Goal: Information Seeking & Learning: Learn about a topic

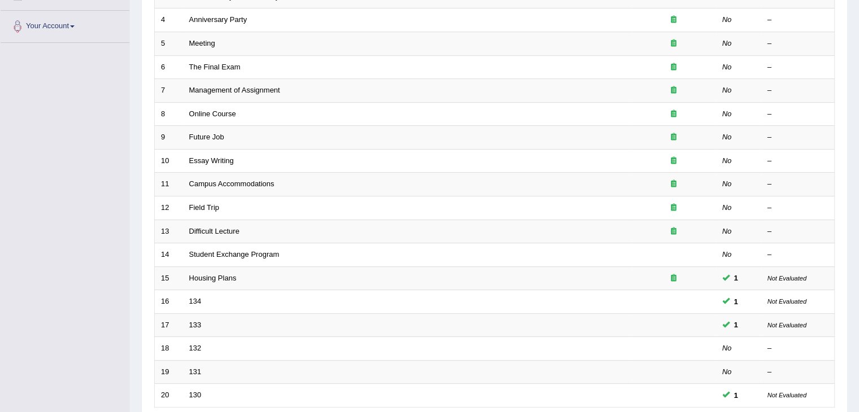
scroll to position [323, 0]
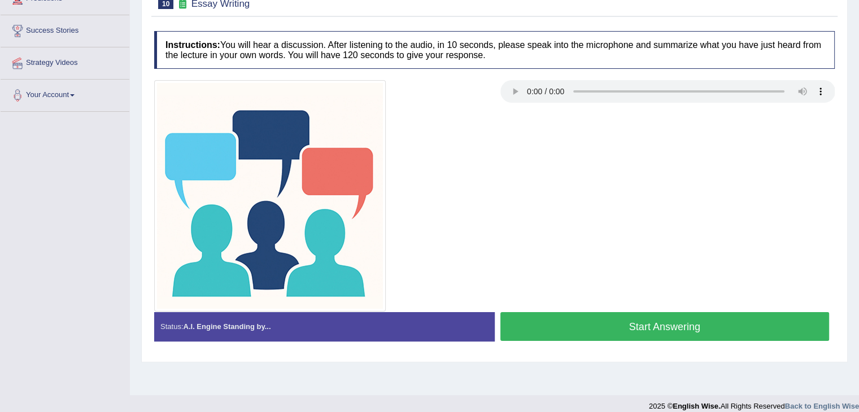
scroll to position [181, 0]
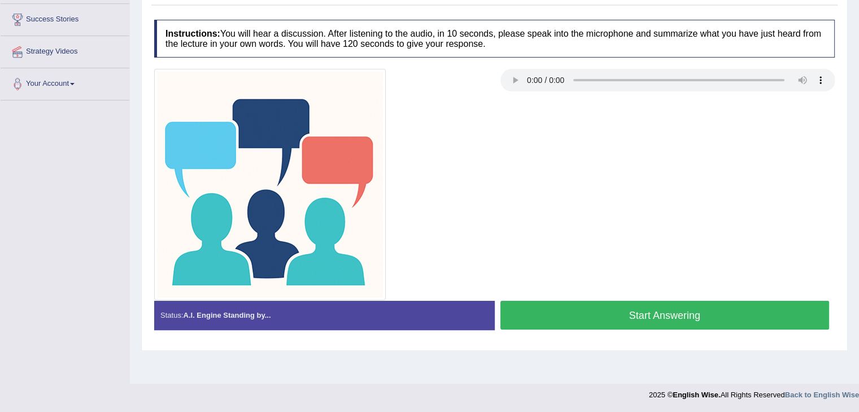
drag, startPoint x: 863, startPoint y: 302, endPoint x: 821, endPoint y: 280, distance: 47.3
click at [821, 280] on div at bounding box center [495, 185] width 692 height 232
click at [737, 304] on button "Start Answering" at bounding box center [664, 315] width 329 height 29
drag, startPoint x: 0, startPoint y: 0, endPoint x: 601, endPoint y: 304, distance: 673.8
click at [601, 304] on button "Start Answering" at bounding box center [664, 315] width 329 height 29
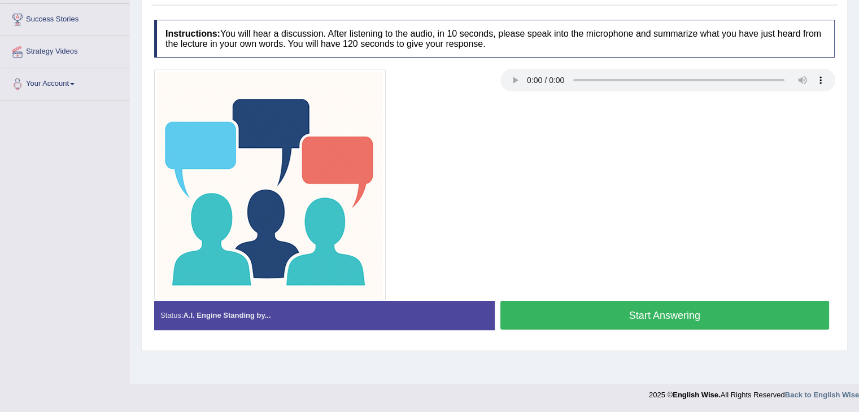
click at [598, 317] on button "Start Answering" at bounding box center [664, 315] width 329 height 29
click at [633, 311] on button "Start Answering" at bounding box center [664, 315] width 329 height 29
click at [571, 306] on button "Start Answering" at bounding box center [664, 315] width 329 height 29
click at [578, 301] on button "Start Answering" at bounding box center [664, 315] width 329 height 29
click at [637, 308] on button "Start Answering" at bounding box center [664, 315] width 329 height 29
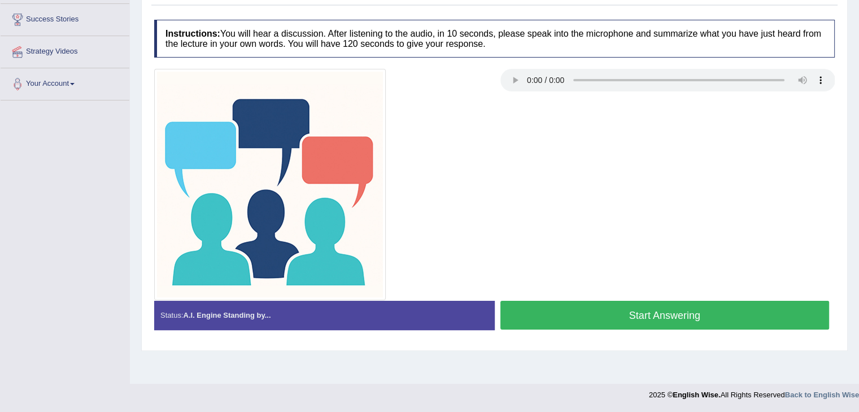
click at [517, 190] on div at bounding box center [495, 185] width 692 height 232
click at [670, 312] on button "Start Answering" at bounding box center [664, 315] width 329 height 29
click at [585, 308] on button "Start Answering" at bounding box center [664, 315] width 329 height 29
click at [621, 306] on button "Start Answering" at bounding box center [664, 315] width 329 height 29
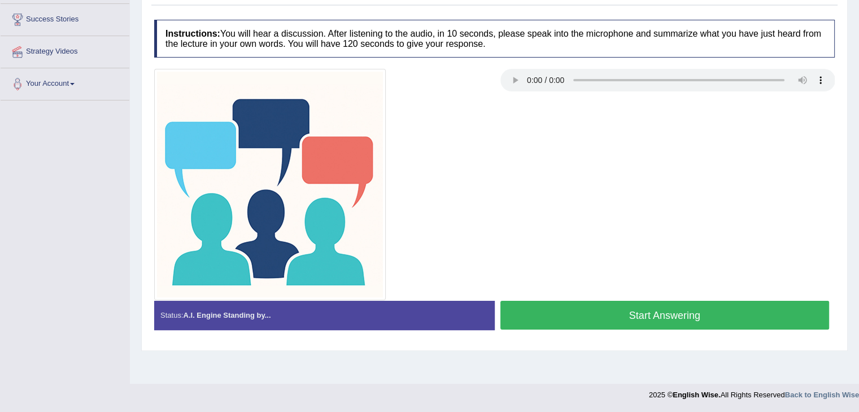
click at [602, 311] on button "Start Answering" at bounding box center [664, 315] width 329 height 29
click at [592, 320] on button "Start Answering" at bounding box center [664, 315] width 329 height 29
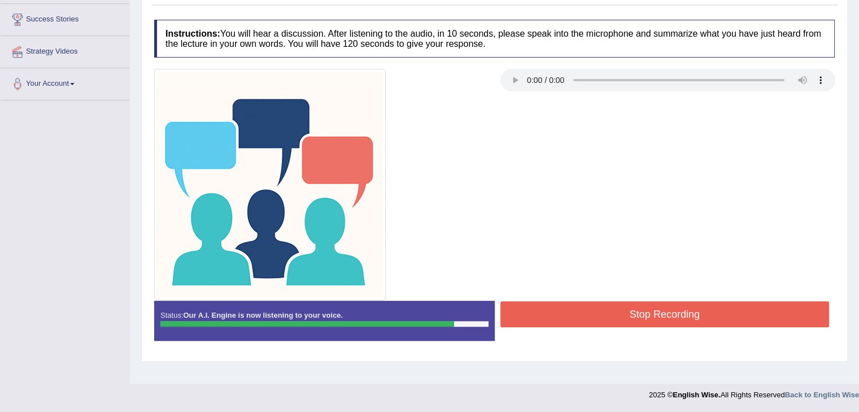
click at [673, 312] on button "Stop Recording" at bounding box center [664, 315] width 329 height 26
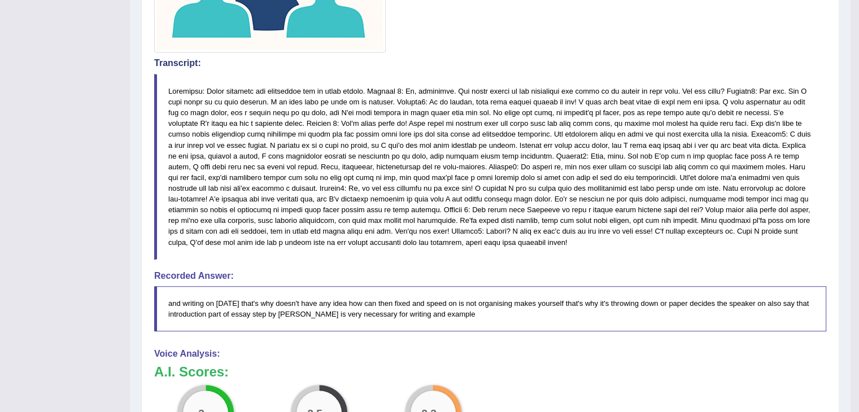
scroll to position [486, 0]
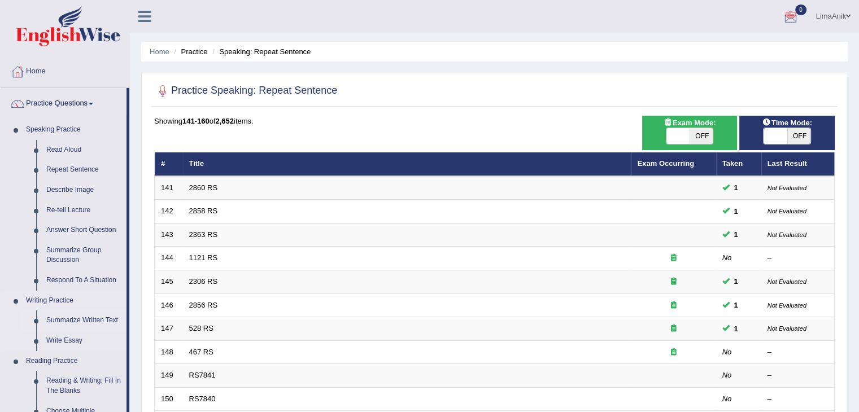
drag, startPoint x: 0, startPoint y: 0, endPoint x: 75, endPoint y: 320, distance: 328.3
click at [75, 320] on link "Summarize Written Text" at bounding box center [83, 321] width 85 height 20
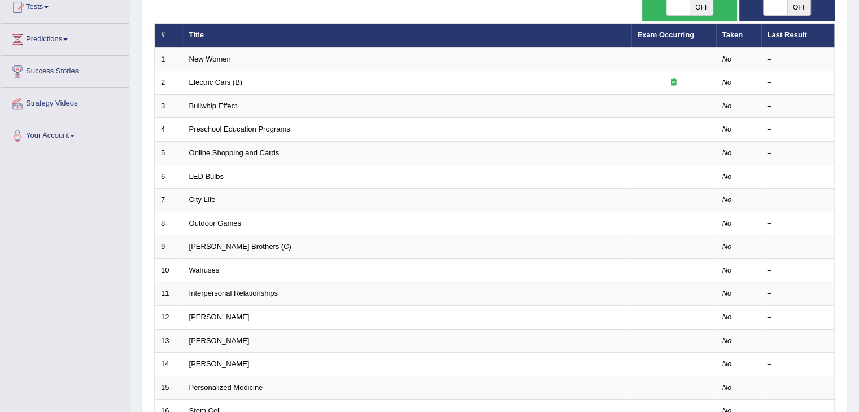
scroll to position [332, 0]
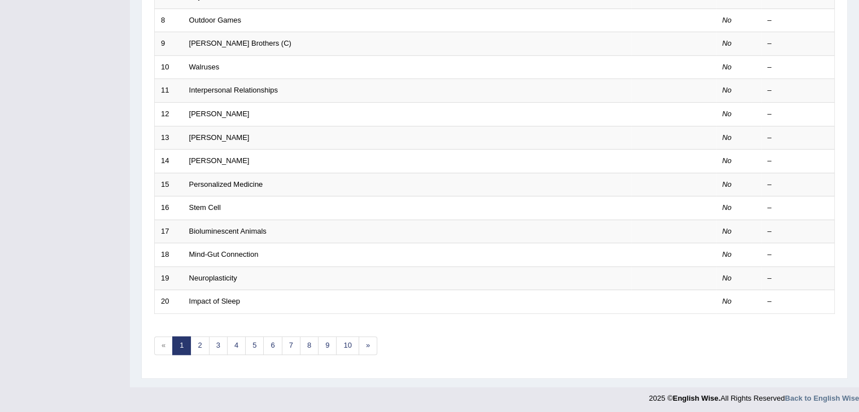
click at [345, 346] on link "10" at bounding box center [347, 346] width 23 height 19
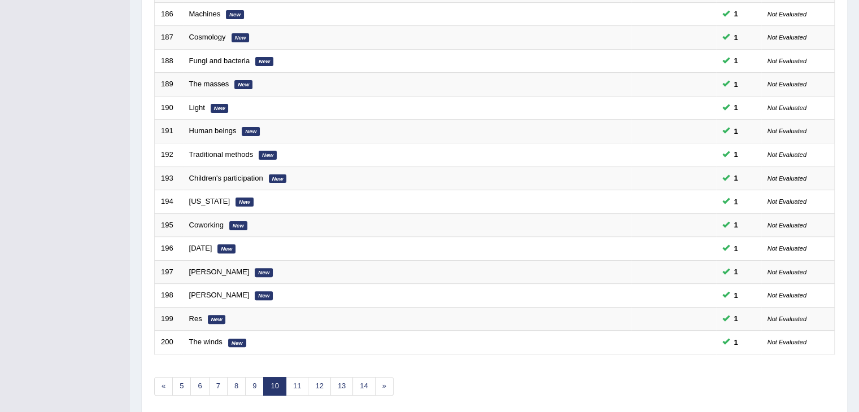
scroll to position [332, 0]
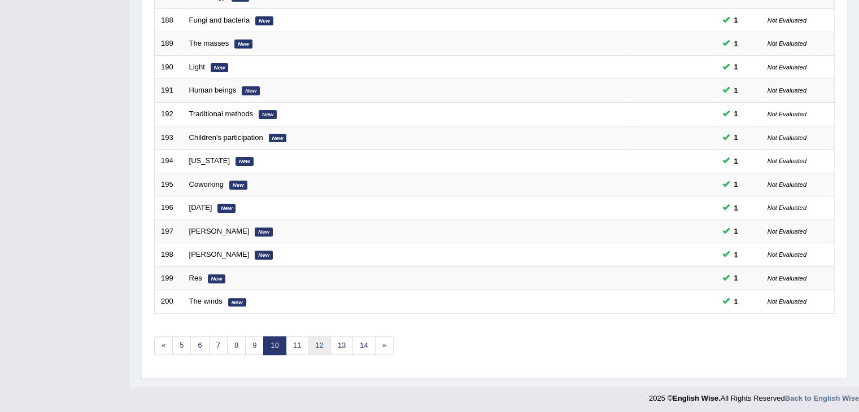
click at [313, 342] on link "12" at bounding box center [319, 346] width 23 height 19
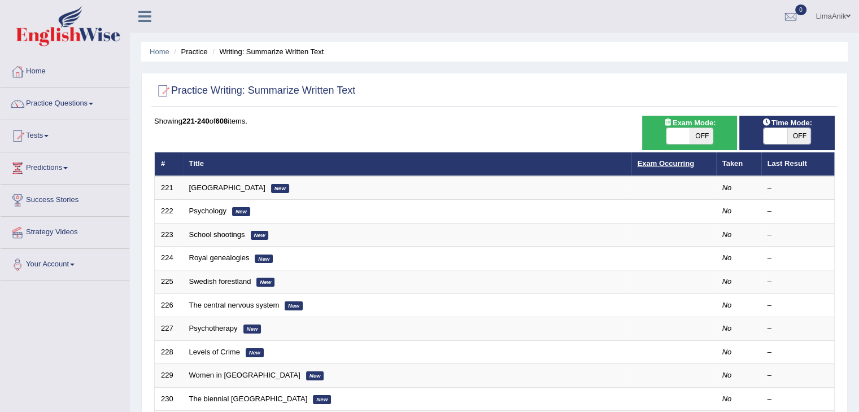
click at [685, 159] on link "Exam Occurring" at bounding box center [666, 163] width 56 height 8
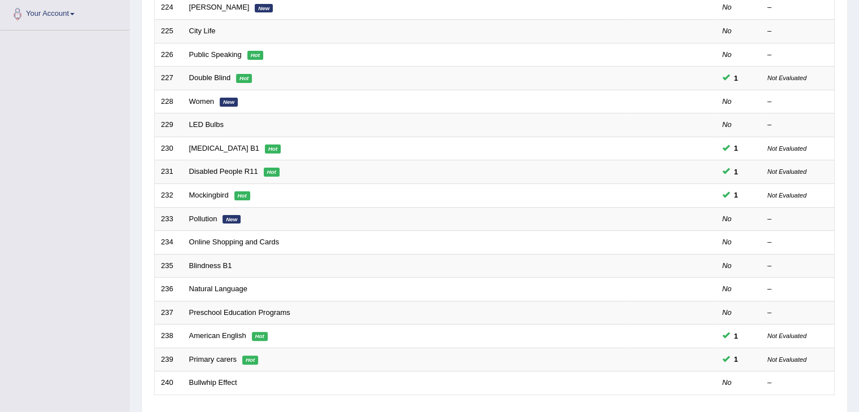
scroll to position [305, 0]
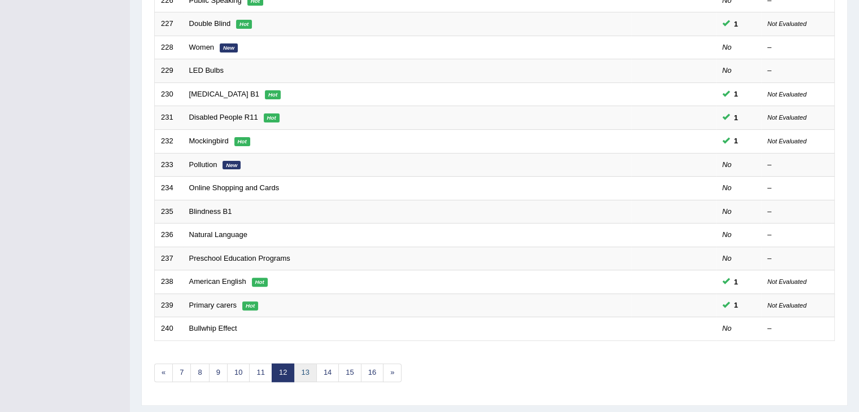
click at [303, 367] on link "13" at bounding box center [305, 373] width 23 height 19
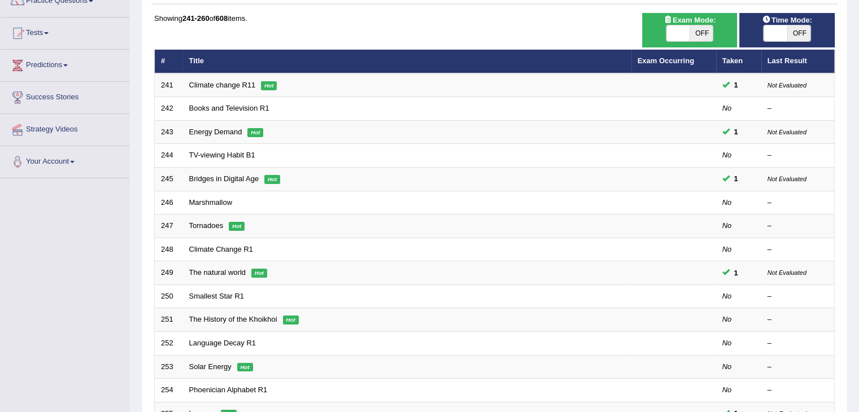
scroll to position [315, 0]
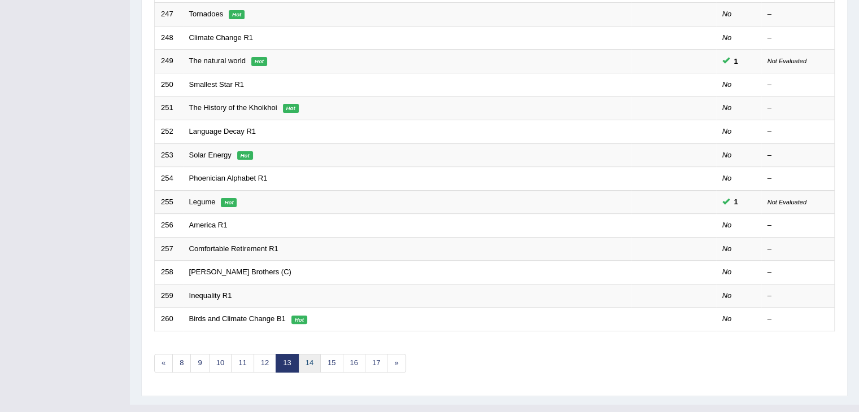
click at [308, 368] on link "14" at bounding box center [309, 363] width 23 height 19
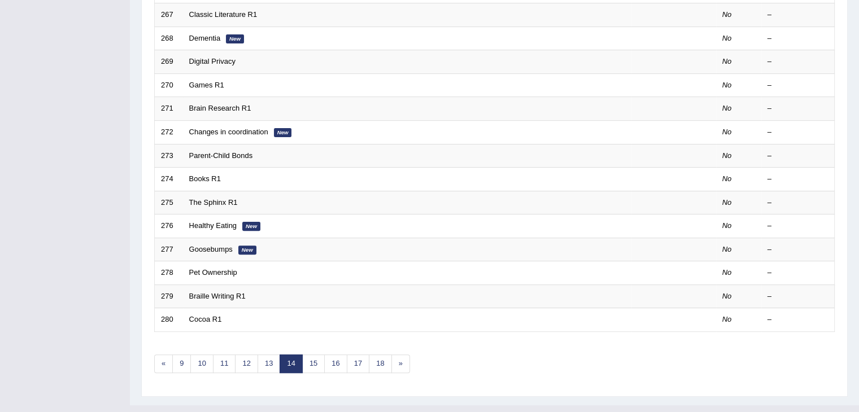
scroll to position [315, 0]
click at [319, 363] on link "15" at bounding box center [313, 363] width 23 height 19
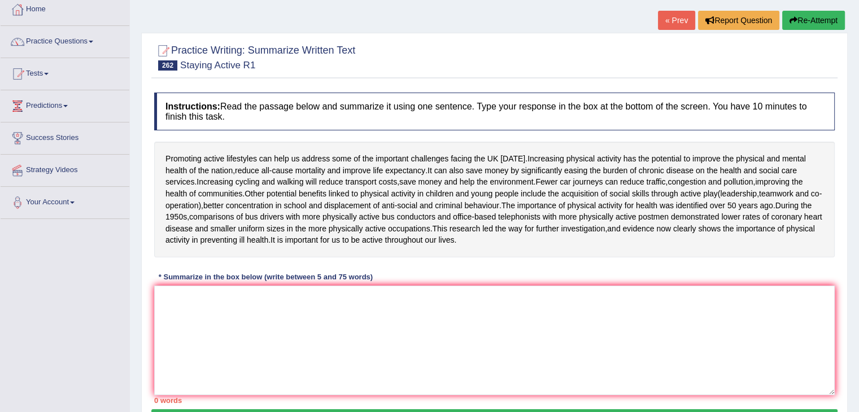
scroll to position [76, 0]
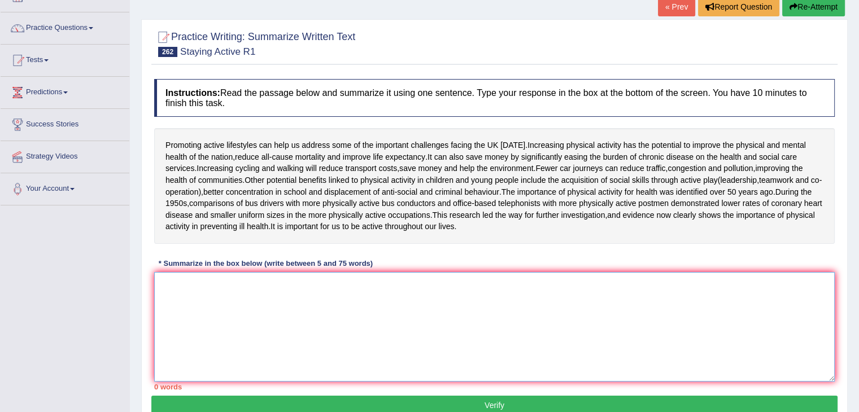
click at [282, 333] on textarea at bounding box center [494, 327] width 681 height 110
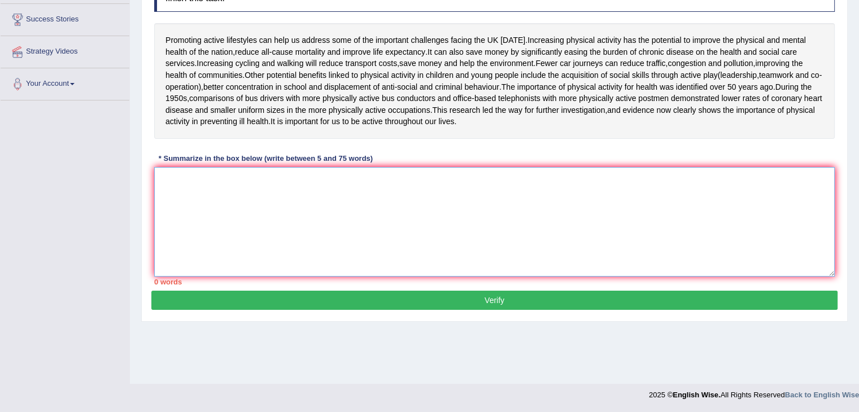
scroll to position [136, 0]
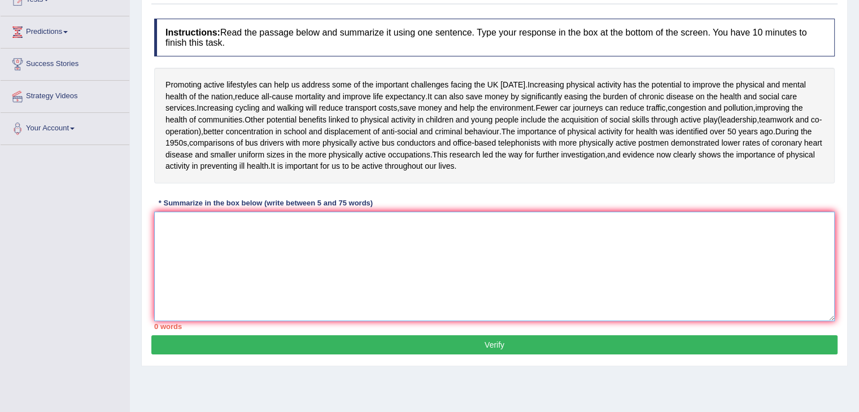
click at [256, 274] on textarea at bounding box center [494, 267] width 681 height 110
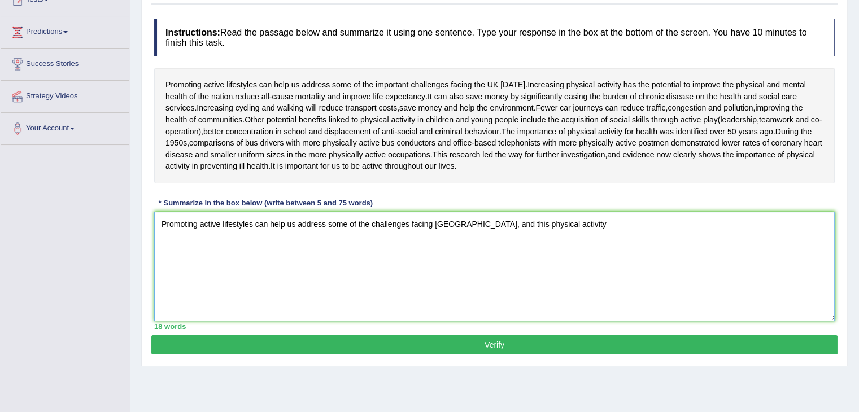
click at [583, 260] on textarea "Promoting active lifestyles can help us address some of the challenges facing t…" at bounding box center [494, 267] width 681 height 110
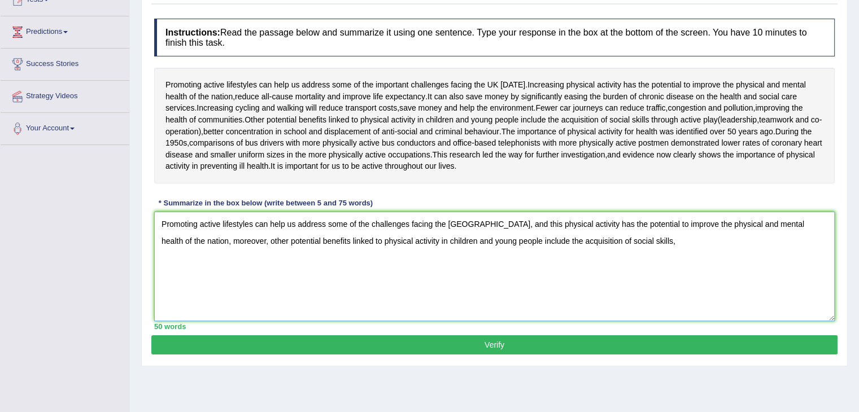
click at [619, 279] on textarea "Promoting active lifestyles can help us address some of the challenges facing t…" at bounding box center [494, 267] width 681 height 110
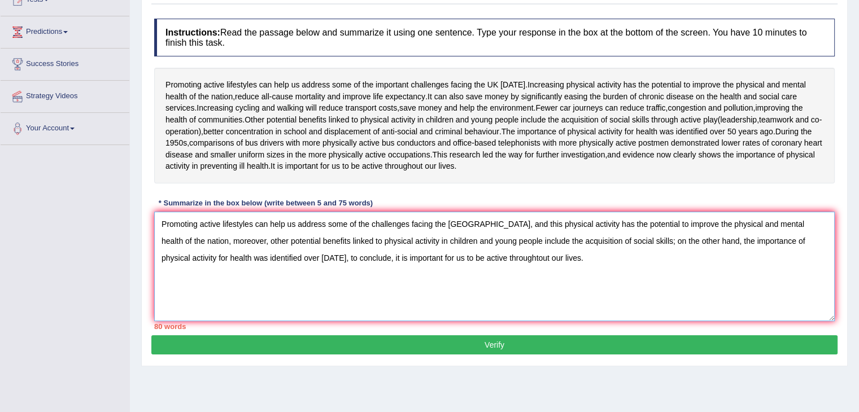
click at [603, 273] on textarea "Promoting active lifestyles can help us address some of the challenges facing t…" at bounding box center [494, 267] width 681 height 110
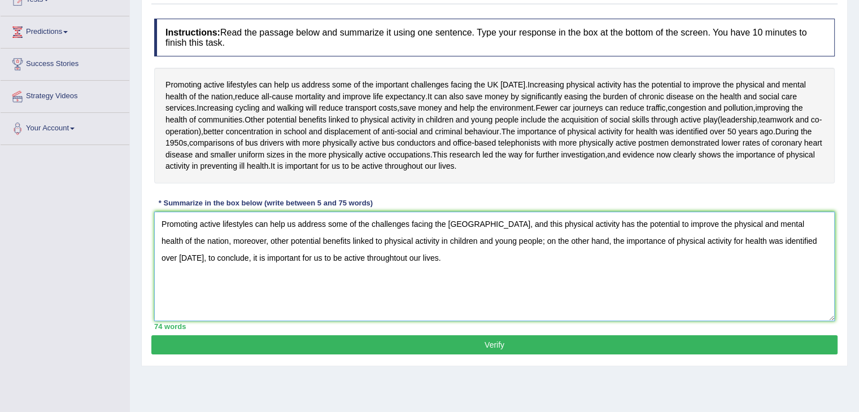
click at [426, 281] on textarea "Promoting active lifestyles can help us address some of the challenges facing t…" at bounding box center [494, 267] width 681 height 110
click at [493, 254] on textarea "Promoting active lifestyles can help us address some of the challenges facing t…" at bounding box center [494, 267] width 681 height 110
type textarea "Promoting active lifestyles can help us address some of the challenges facing t…"
click at [484, 355] on button "Verify" at bounding box center [494, 345] width 686 height 19
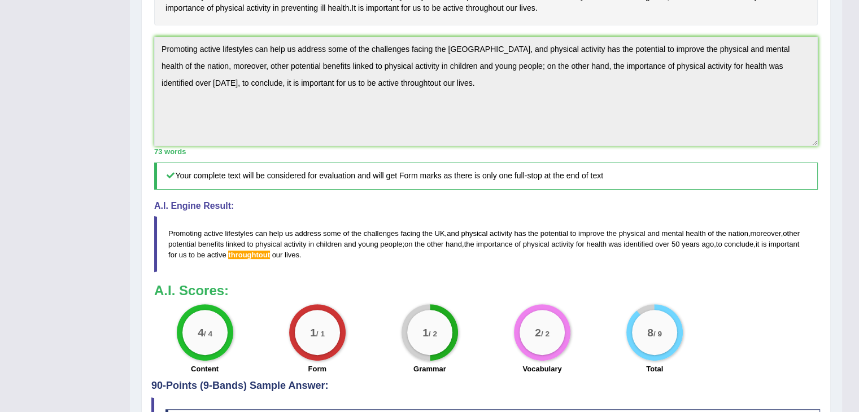
scroll to position [303, 0]
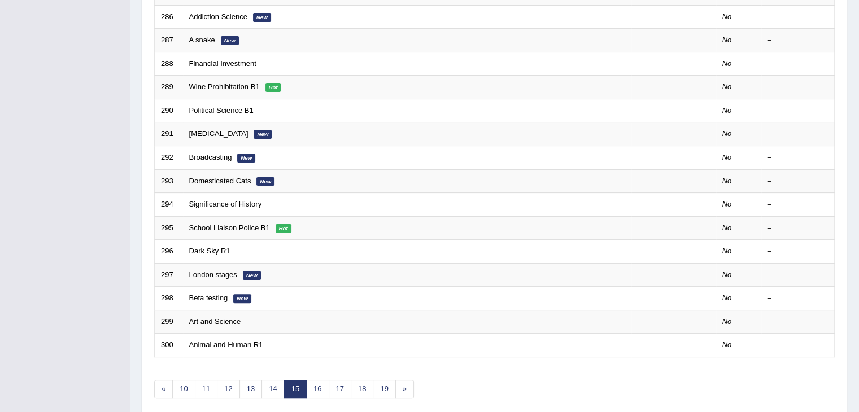
scroll to position [296, 0]
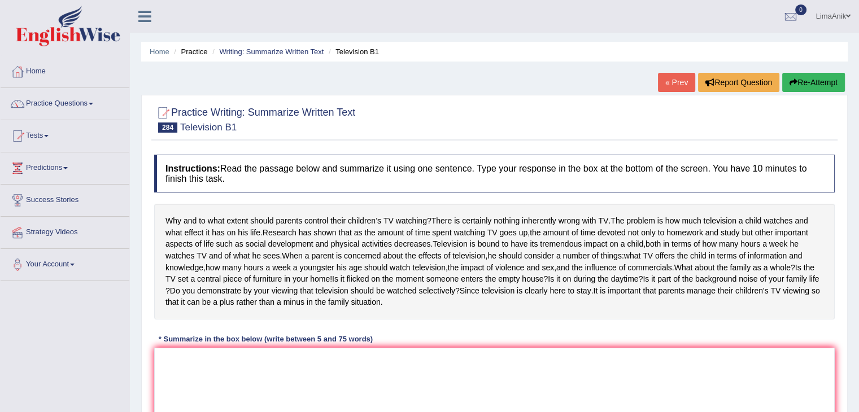
click at [847, 153] on div "Practice Writing: Summarize Written Text 284 Television B1 Instructions: Read t…" at bounding box center [494, 299] width 707 height 408
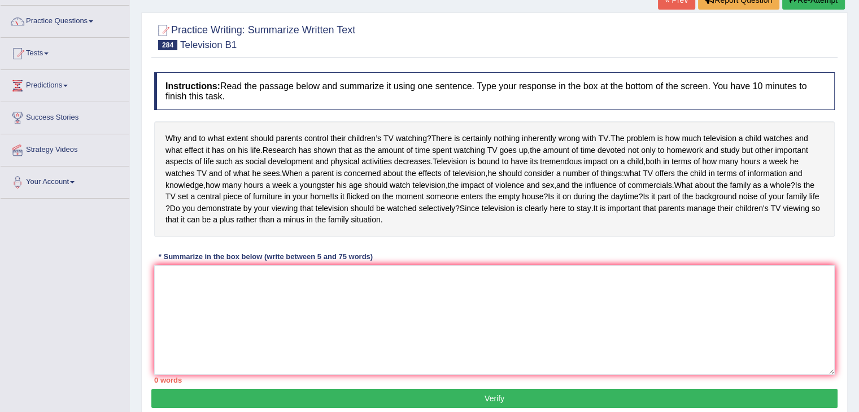
scroll to position [85, 0]
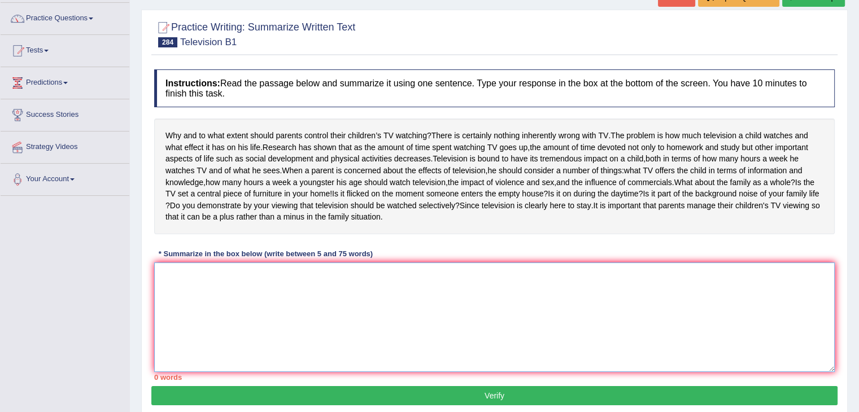
click at [185, 319] on textarea at bounding box center [494, 318] width 681 height 110
type textarea "R"
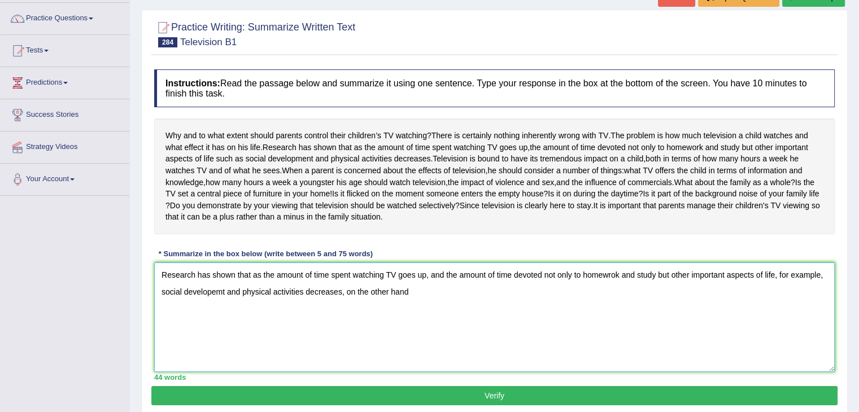
click at [343, 340] on textarea "Research has shown that as the amount of time spent watching TV goes up, and th…" at bounding box center [494, 318] width 681 height 110
click at [433, 346] on textarea "Research has shown that as the amount of time spent watching TV goes up, and th…" at bounding box center [494, 318] width 681 height 110
click at [688, 351] on textarea "Research has shown that as the amount of time spent watching TV goes up, and th…" at bounding box center [494, 318] width 681 height 110
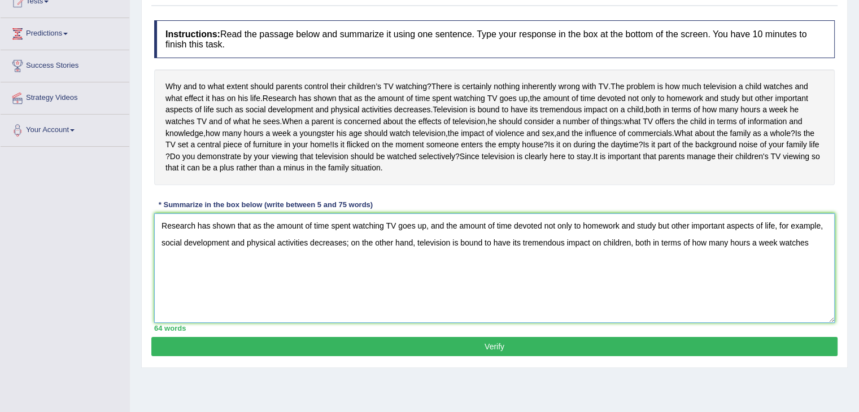
scroll to position [136, 0]
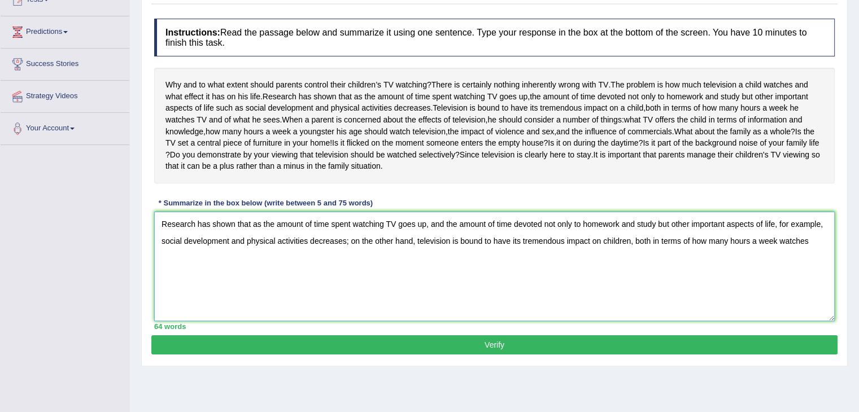
drag, startPoint x: 634, startPoint y: 286, endPoint x: 837, endPoint y: 283, distance: 203.4
click at [837, 283] on div "Instructions: Read the passage below and summarize it using one sentence. Type …" at bounding box center [494, 174] width 686 height 323
drag, startPoint x: 667, startPoint y: 290, endPoint x: 661, endPoint y: 317, distance: 27.1
click at [661, 317] on textarea "Research has shown that as the amount of time spent watching TV goes up, and th…" at bounding box center [494, 267] width 681 height 110
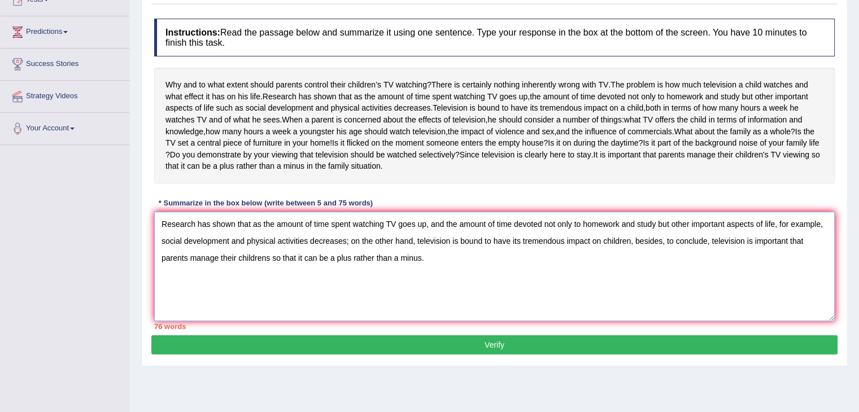
click at [662, 290] on textarea "Research has shown that as the amount of time spent watching TV goes up, and th…" at bounding box center [494, 267] width 681 height 110
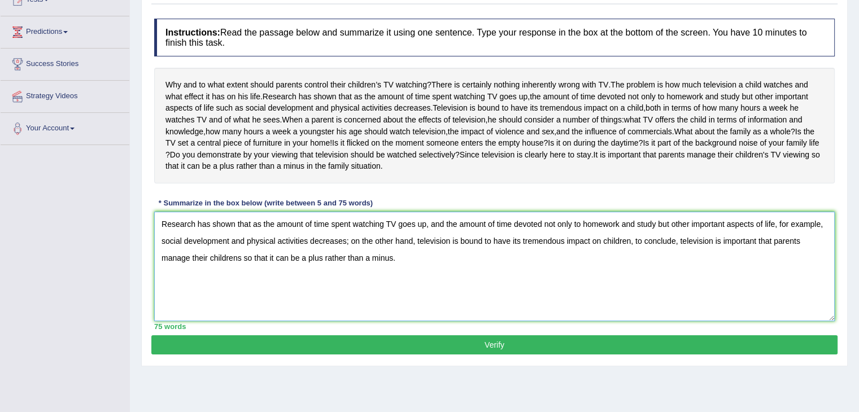
click at [237, 305] on textarea "Research has shown that as the amount of time spent watching TV goes up, and th…" at bounding box center [494, 267] width 681 height 110
click at [410, 320] on textarea "Research has shown that as the amount of time spent watching TV goes up, and th…" at bounding box center [494, 267] width 681 height 110
type textarea "Research has shown that as the amount of time spent watching TV goes up, and th…"
click at [532, 355] on button "Verify" at bounding box center [494, 345] width 686 height 19
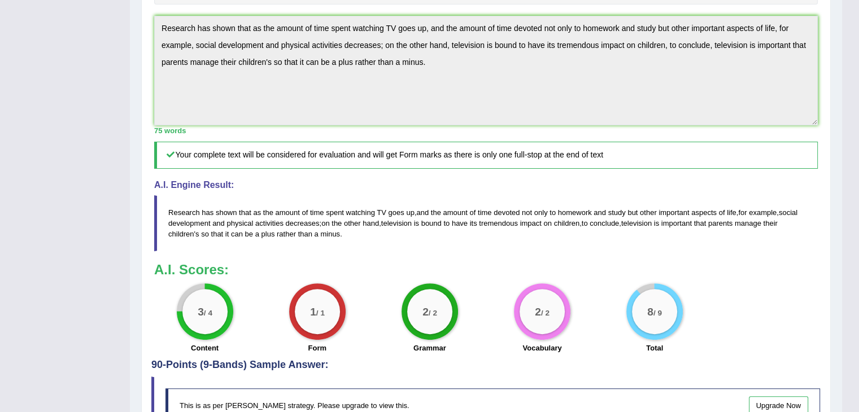
scroll to position [321, 0]
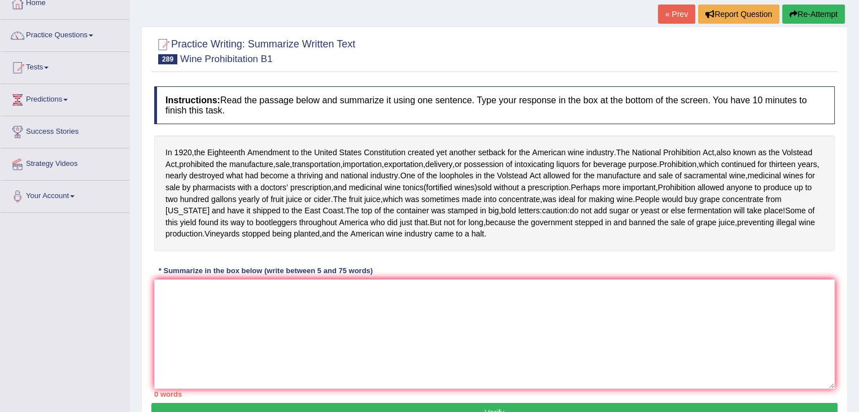
scroll to position [70, 0]
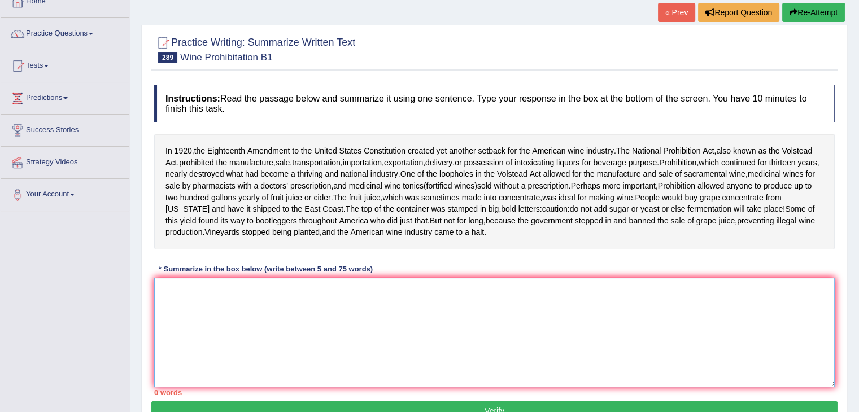
click at [241, 310] on textarea at bounding box center [494, 333] width 681 height 110
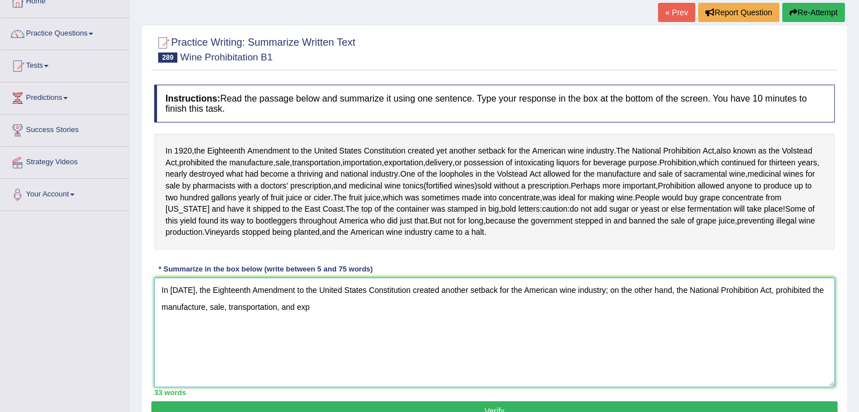
click at [326, 341] on textarea "In [DATE], the Eighteenth Amendment to the United States Constitution created a…" at bounding box center [494, 333] width 681 height 110
click at [533, 328] on textarea "In [DATE], the Eighteenth Amendment to the United States Constitution created a…" at bounding box center [494, 333] width 681 height 110
click at [603, 333] on textarea "In 1920, the Eighteenth Amendment to the United States Constitution created ano…" at bounding box center [494, 333] width 681 height 110
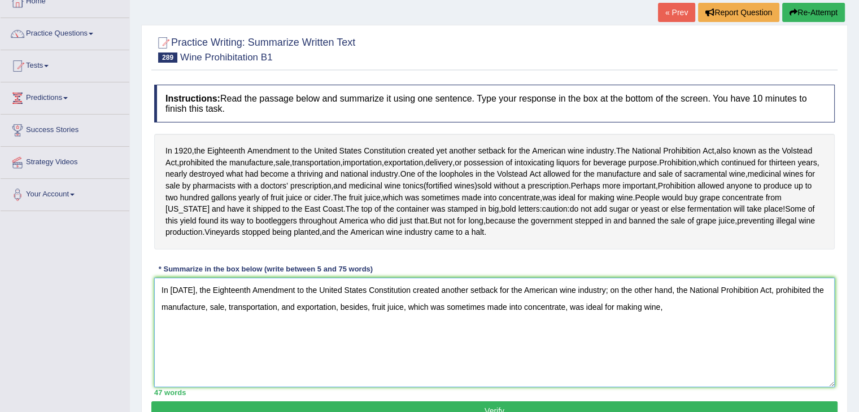
click at [676, 332] on textarea "In 1920, the Eighteenth Amendment to the United States Constitution created ano…" at bounding box center [494, 333] width 681 height 110
click at [674, 332] on textarea "In 1920, the Eighteenth Amendment to the United States Constitution created ano…" at bounding box center [494, 333] width 681 height 110
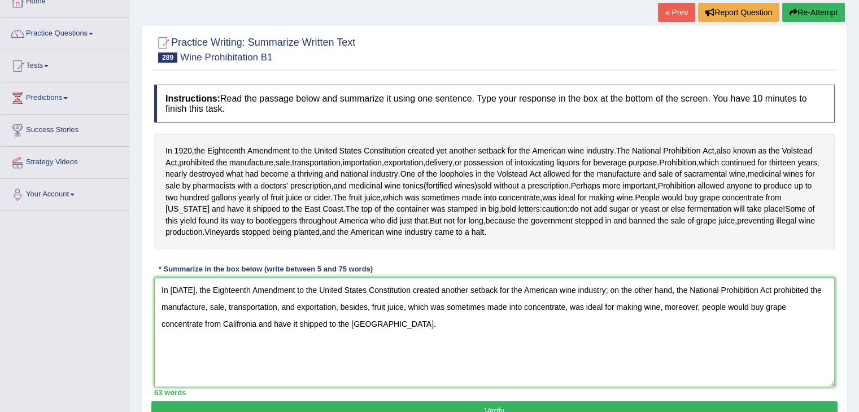
scroll to position [124, 0]
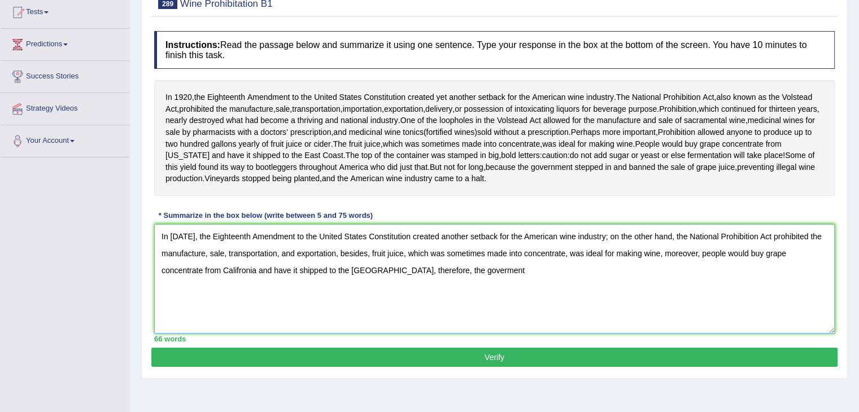
click at [462, 294] on textarea "In 1920, the Eighteenth Amendment to the United States Constitution created ano…" at bounding box center [494, 279] width 681 height 110
click at [528, 297] on textarea "In 1920, the Eighteenth Amendment to the United States Constitution created ano…" at bounding box center [494, 279] width 681 height 110
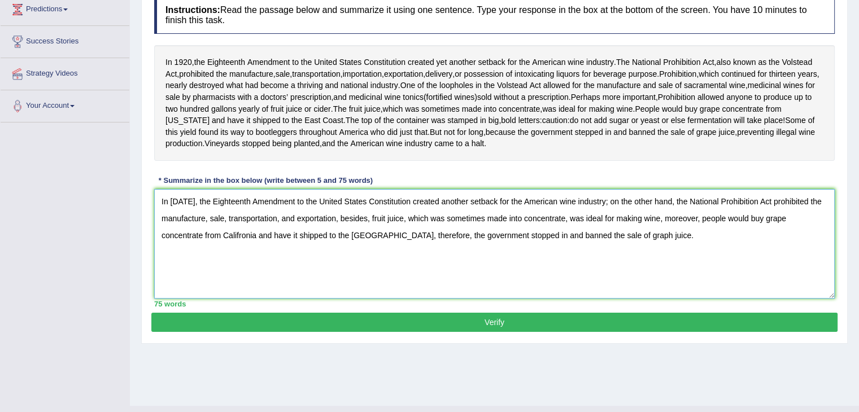
scroll to position [173, 0]
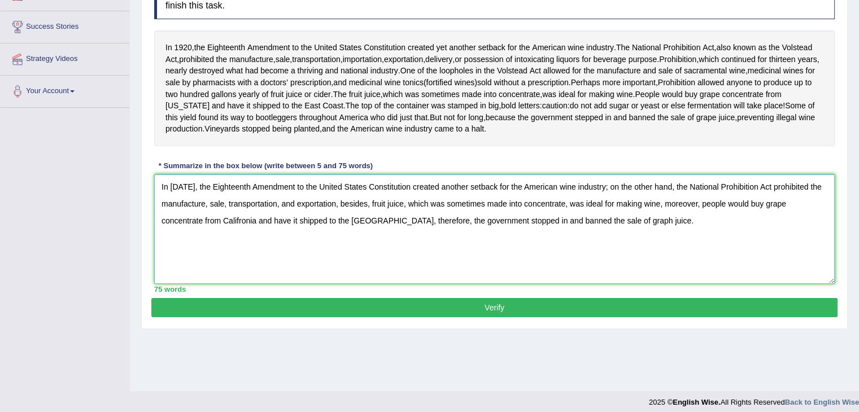
type textarea "In 1920, the Eighteenth Amendment to the United States Constitution created ano…"
click at [476, 317] on button "Verify" at bounding box center [494, 307] width 686 height 19
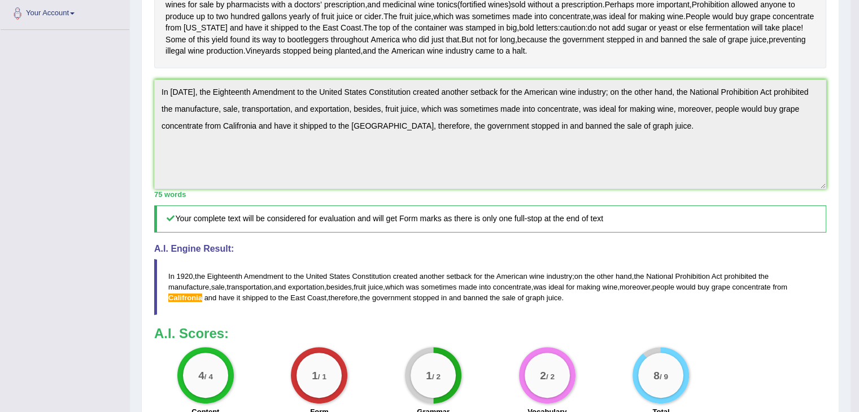
scroll to position [97, 0]
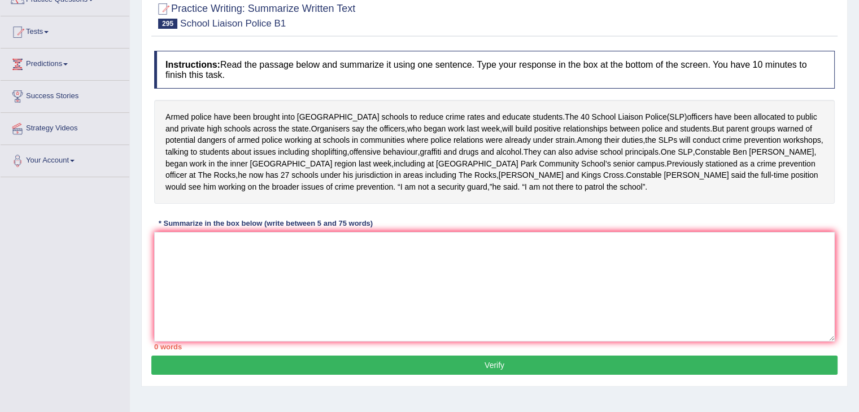
scroll to position [92, 0]
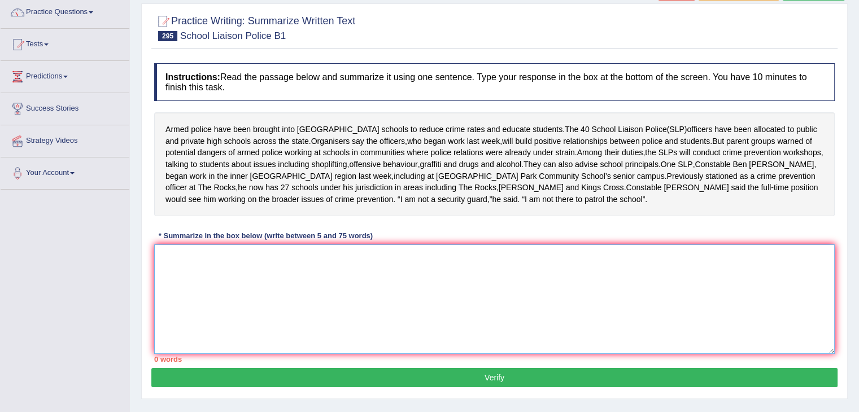
click at [254, 342] on textarea at bounding box center [494, 300] width 681 height 110
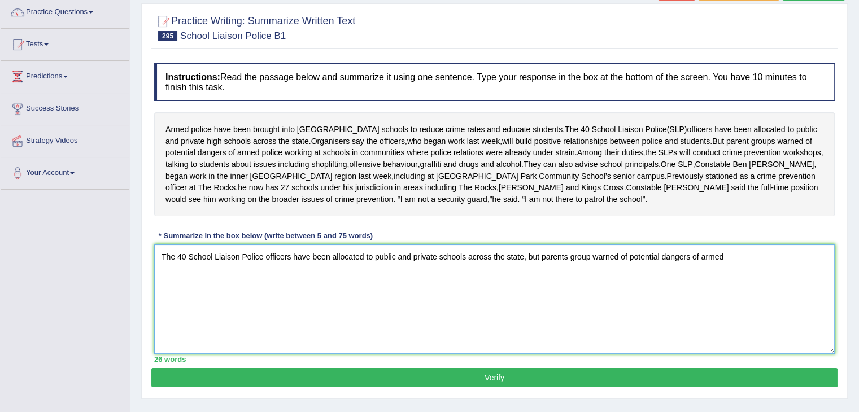
click at [568, 303] on textarea "The 40 School Liaison Police officers have been allocated to public and private…" at bounding box center [494, 300] width 681 height 110
click at [585, 303] on textarea "The 40 School Liaison Police officers have been allocated to public and private…" at bounding box center [494, 300] width 681 height 110
click at [771, 297] on textarea "The 40 School Liaison Police officers have been allocated to public and private…" at bounding box center [494, 300] width 681 height 110
click at [470, 327] on textarea "The 40 School Liaison Police officers have been allocated to public and private…" at bounding box center [494, 300] width 681 height 110
click at [550, 330] on textarea "The 40 School Liaison Police officers have been allocated to public and private…" at bounding box center [494, 300] width 681 height 110
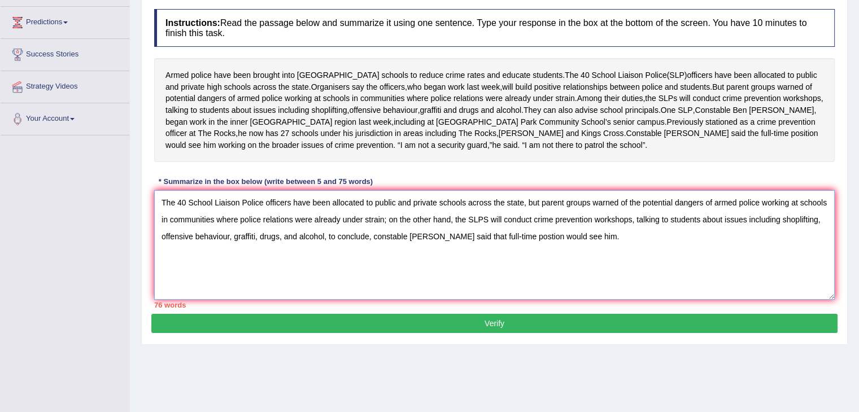
scroll to position [175, 0]
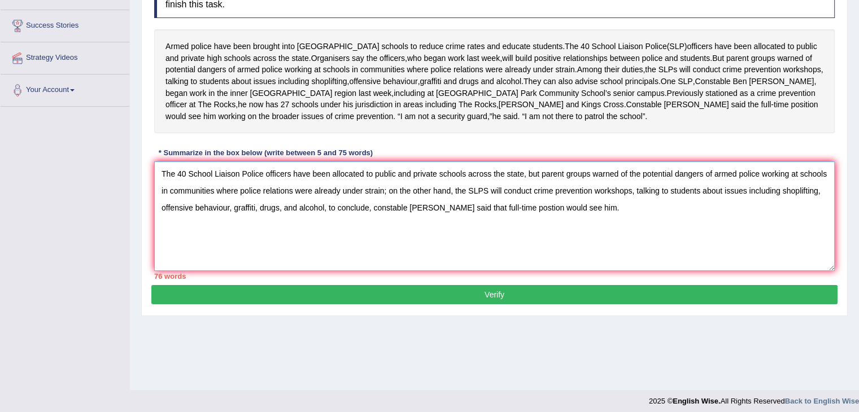
click at [407, 258] on textarea "The 40 School Liaison Police officers have been allocated to public and private…" at bounding box center [494, 217] width 681 height 110
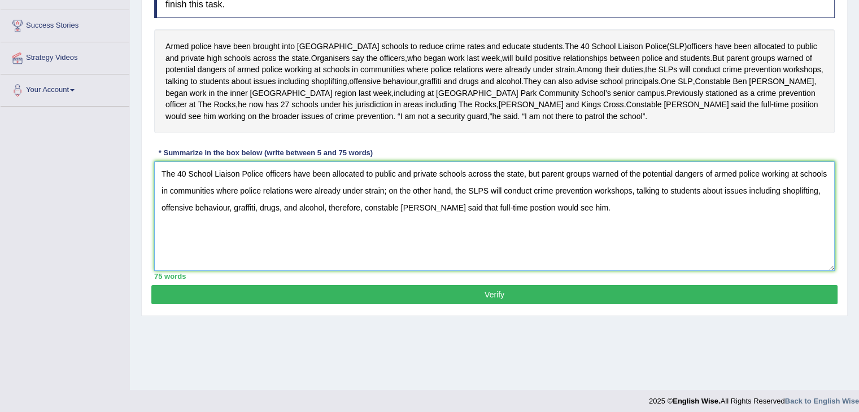
click at [454, 255] on textarea "The 40 School Liaison Police officers have been allocated to public and private…" at bounding box center [494, 217] width 681 height 110
click at [456, 254] on textarea "The 40 School Liaison Police officers have been allocated to public and private…" at bounding box center [494, 217] width 681 height 110
click at [453, 254] on textarea "The 40 School Liaison Police officers have been allocated to public and private…" at bounding box center [494, 217] width 681 height 110
click at [493, 253] on textarea "The 40 School Liaison Police officers have been allocated to public and private…" at bounding box center [494, 217] width 681 height 110
click at [538, 258] on textarea "The 40 School Liaison Police officers have been allocated to public and private…" at bounding box center [494, 217] width 681 height 110
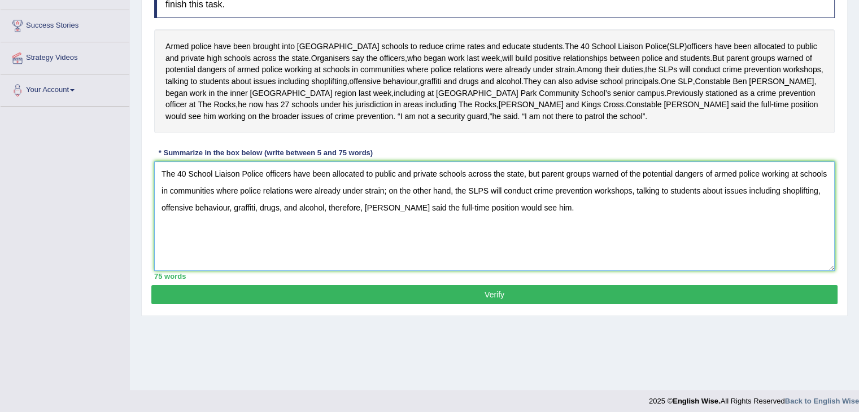
type textarea "The 40 School Liaison Police officers have been allocated to public and private…"
click at [517, 304] on button "Verify" at bounding box center [494, 294] width 686 height 19
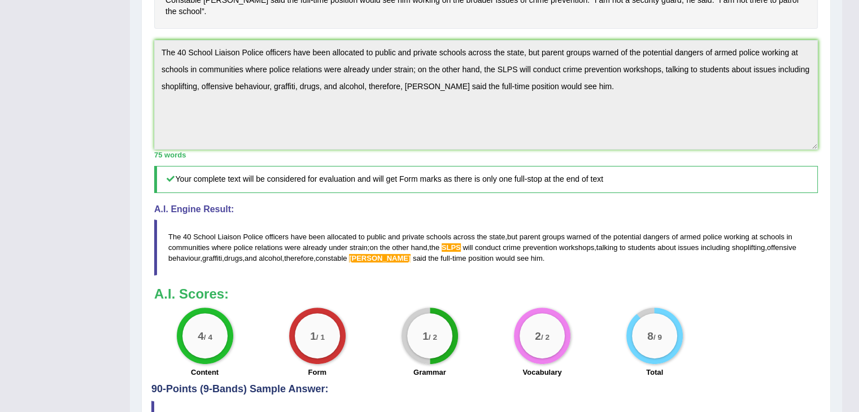
scroll to position [298, 0]
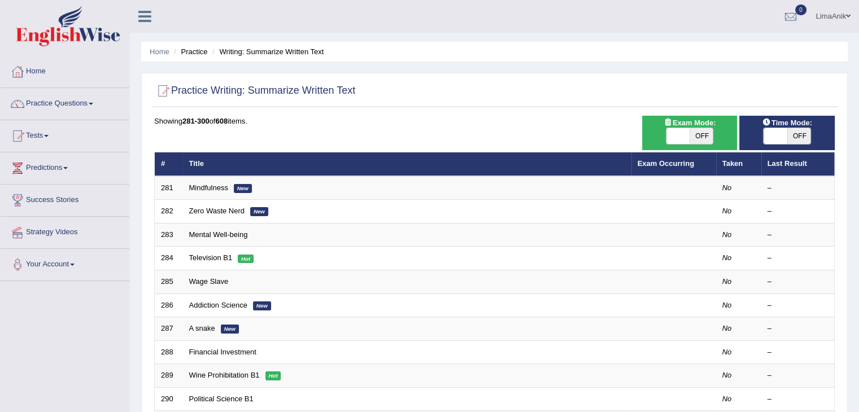
click at [549, 25] on ul "LimaAnik Toggle navigation Username: LimaAnik Access Type: Online Subscription:…" at bounding box center [604, 16] width 511 height 32
click at [63, 109] on link "Practice Questions" at bounding box center [65, 102] width 129 height 28
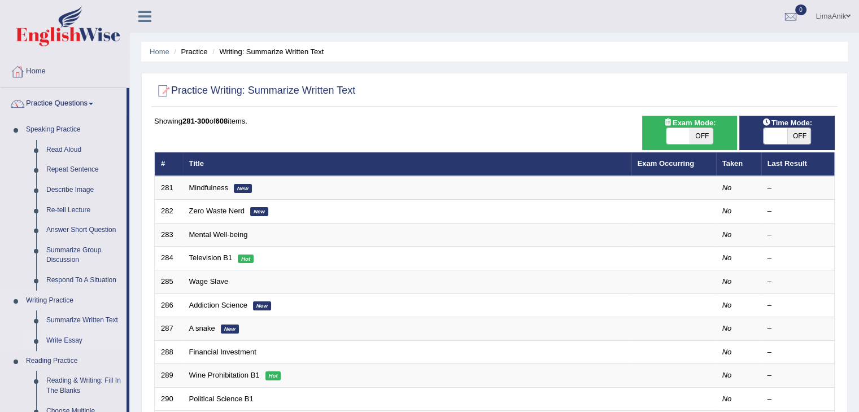
click at [54, 341] on link "Write Essay" at bounding box center [83, 341] width 85 height 20
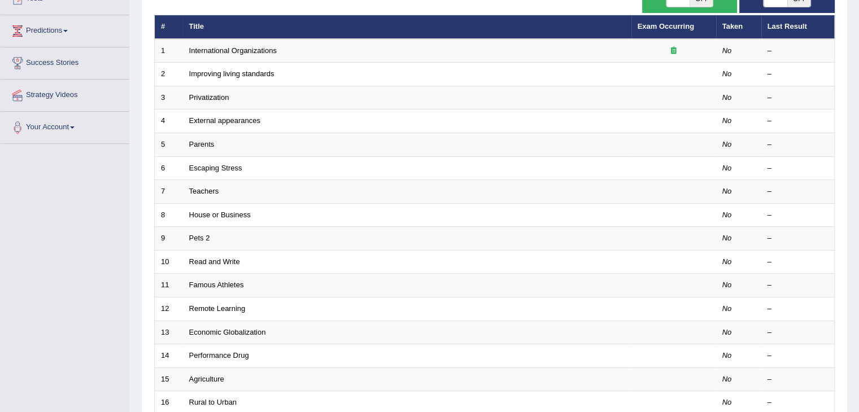
scroll to position [332, 0]
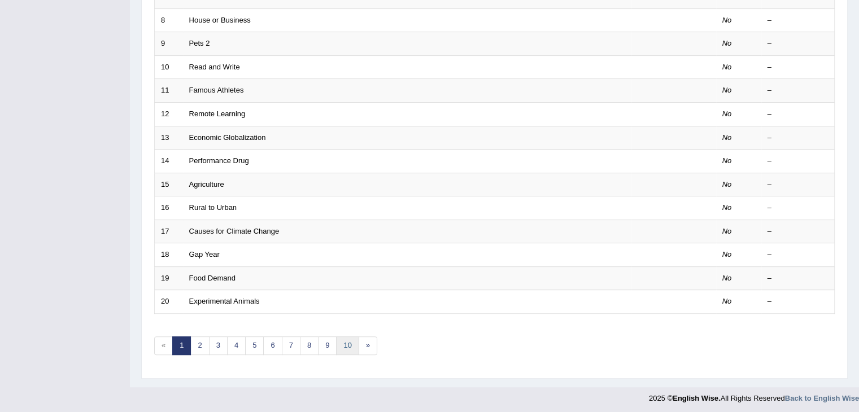
click at [350, 342] on link "10" at bounding box center [347, 346] width 23 height 19
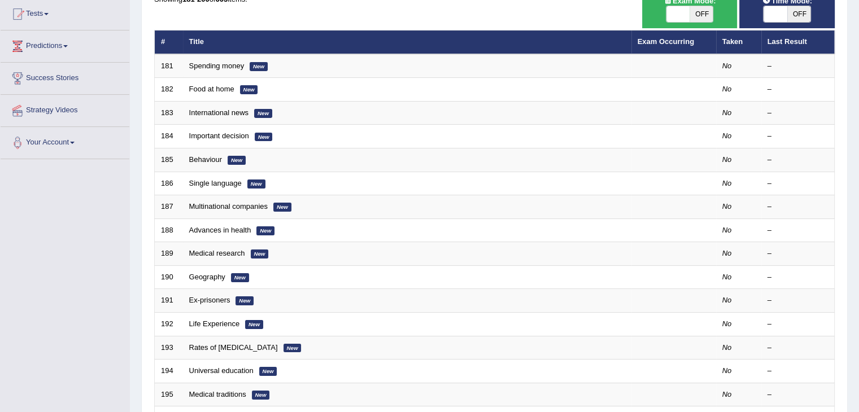
scroll to position [332, 0]
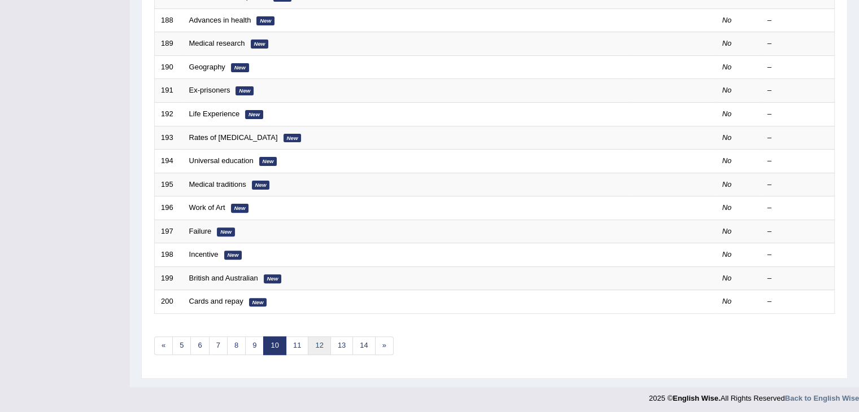
click at [324, 349] on link "12" at bounding box center [319, 346] width 23 height 19
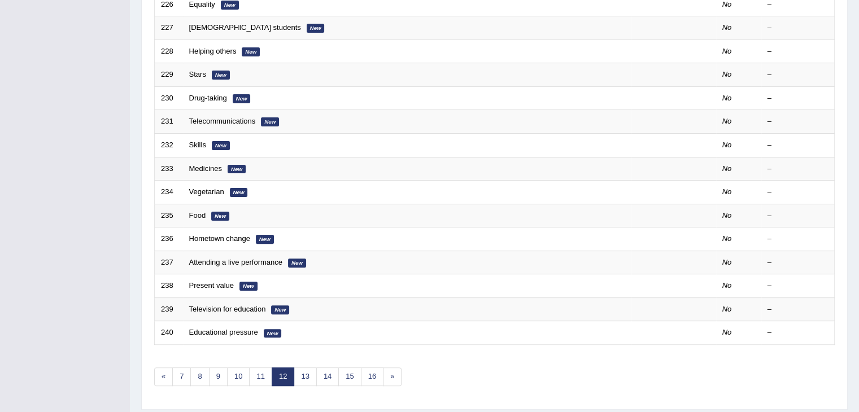
scroll to position [332, 0]
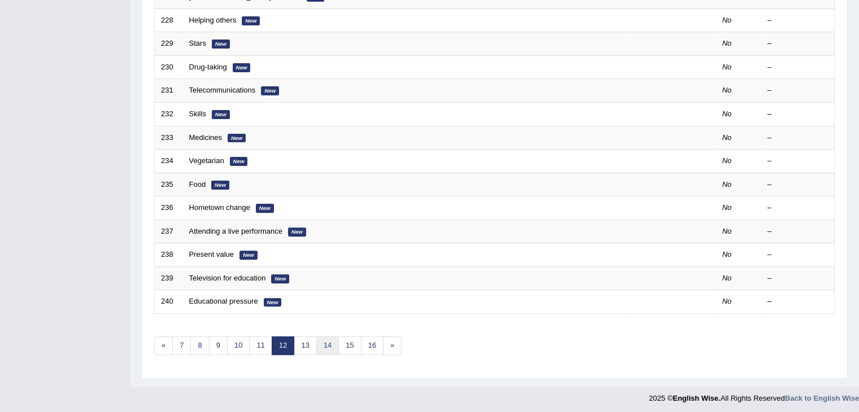
click at [316, 341] on link "14" at bounding box center [327, 346] width 23 height 19
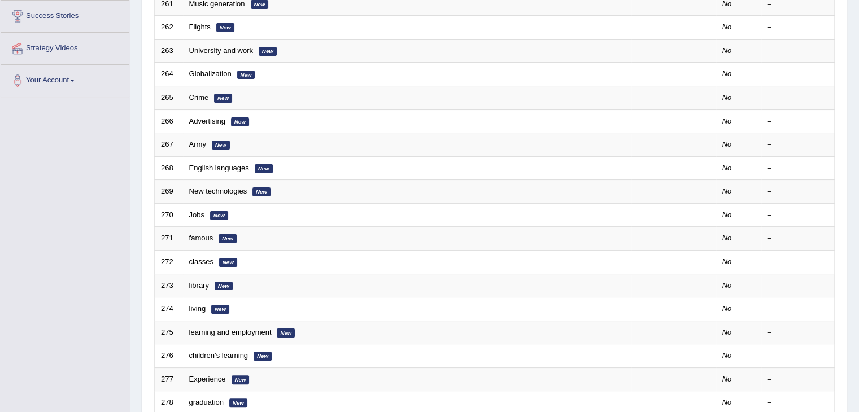
scroll to position [332, 0]
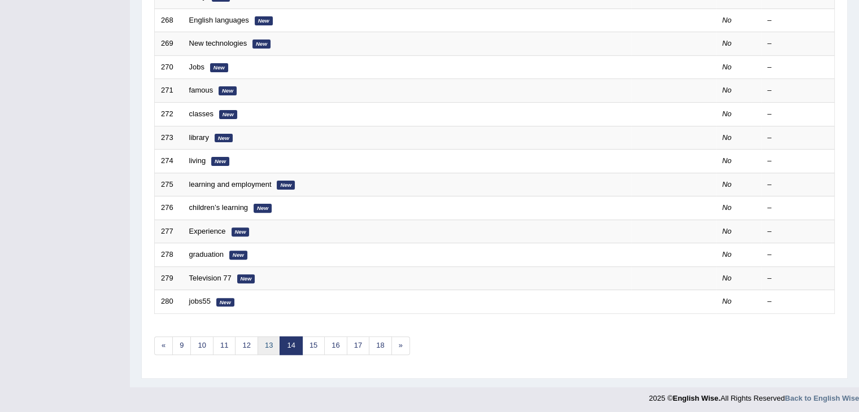
click at [268, 342] on link "13" at bounding box center [269, 346] width 23 height 19
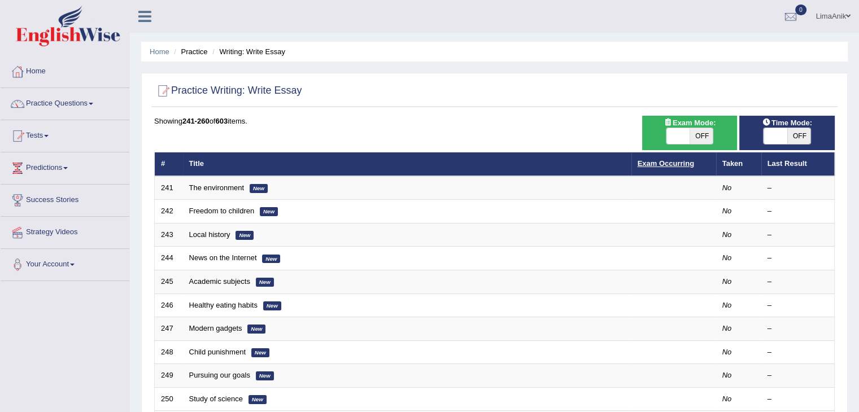
click at [678, 166] on link "Exam Occurring" at bounding box center [666, 163] width 56 height 8
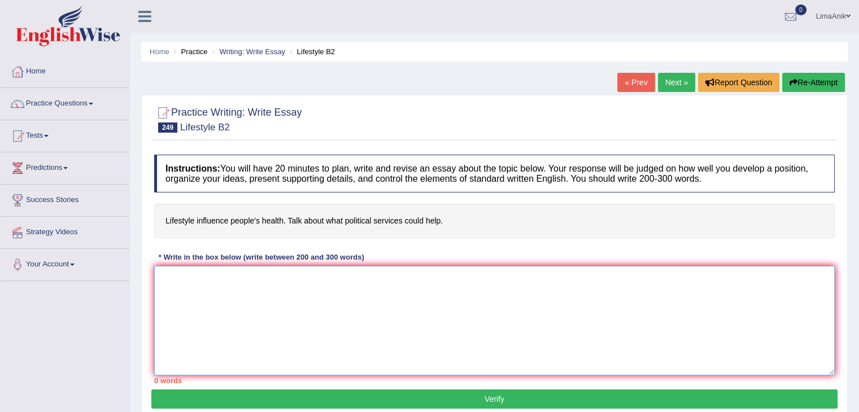
click at [258, 282] on textarea at bounding box center [494, 321] width 681 height 110
